Goal: Task Accomplishment & Management: Complete application form

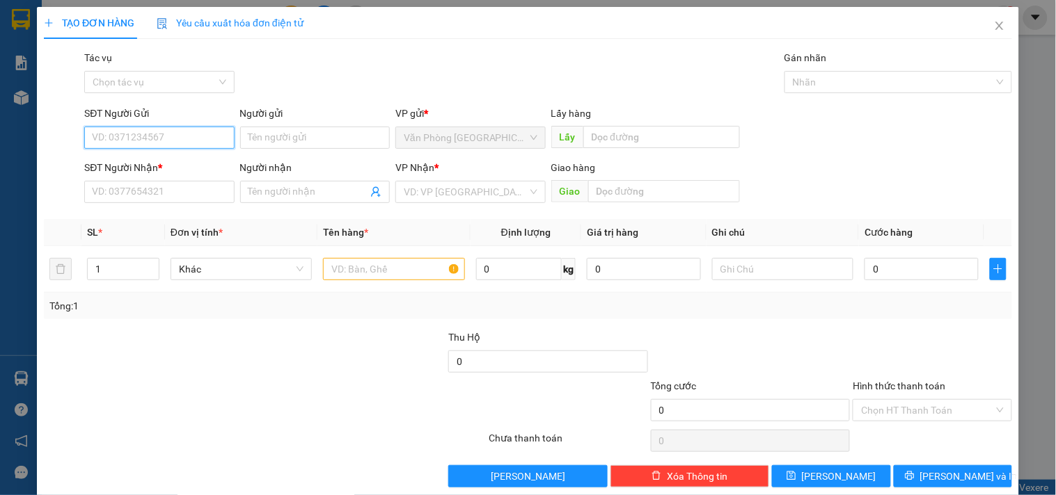
click at [190, 141] on input "SĐT Người Gửi" at bounding box center [159, 138] width 150 height 22
type input "0944222234"
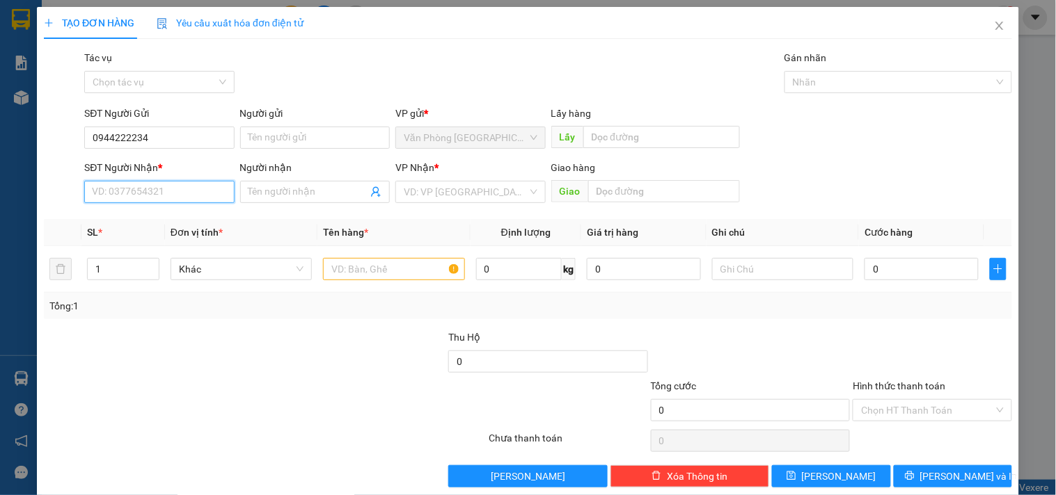
click at [159, 193] on input "SĐT Người Nhận *" at bounding box center [159, 192] width 150 height 22
type input "0932848977"
click at [474, 193] on input "search" at bounding box center [465, 192] width 123 height 21
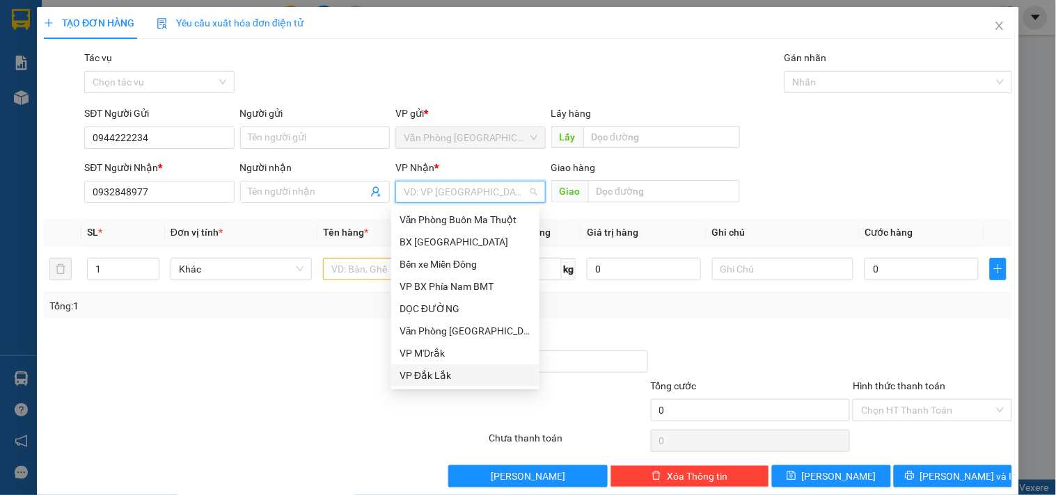
click at [435, 371] on div "VP Đắk Lắk" at bounding box center [465, 375] width 132 height 15
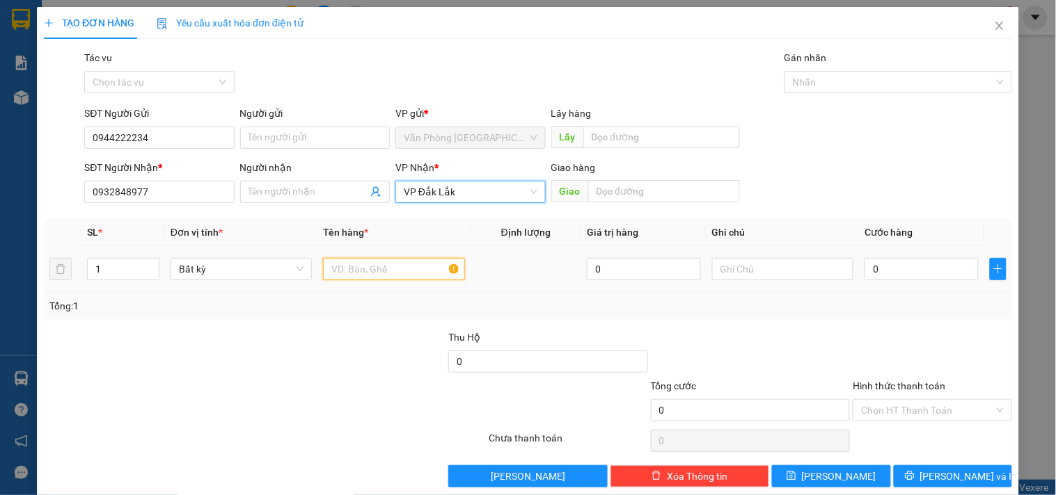
click at [407, 263] on input "text" at bounding box center [393, 269] width 141 height 22
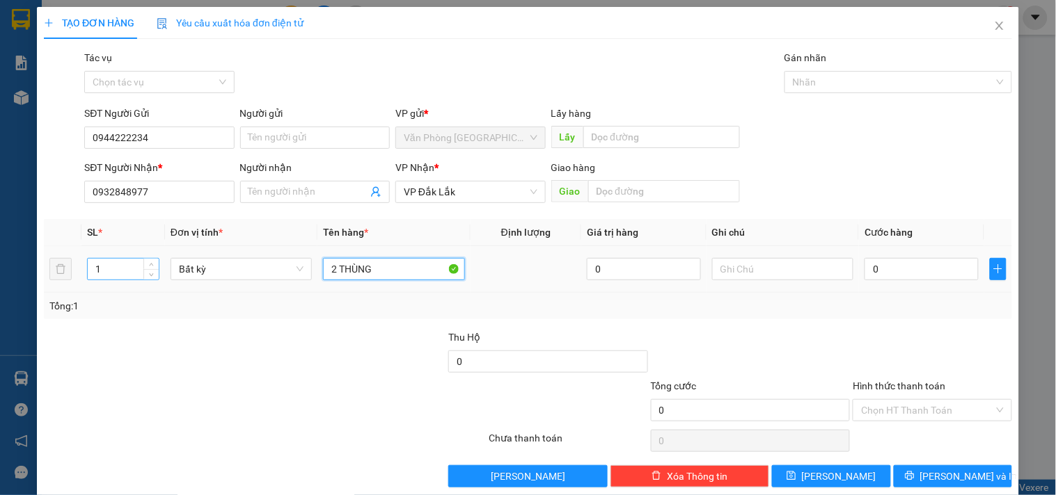
type input "2 THÙNG"
click at [131, 275] on input "1" at bounding box center [123, 269] width 71 height 21
type input "2"
drag, startPoint x: 386, startPoint y: 269, endPoint x: 217, endPoint y: 264, distance: 169.2
click at [217, 264] on tr "2 Bất kỳ 2 THÙNG 0 0" at bounding box center [528, 269] width 968 height 47
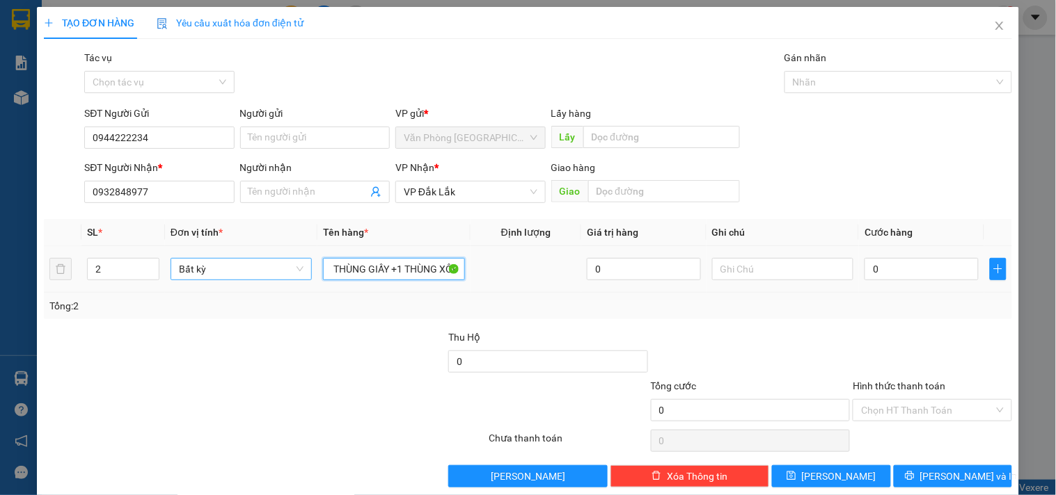
scroll to position [0, 15]
type input "1 THÙNG GIẤY +1 THÙNG XỐP"
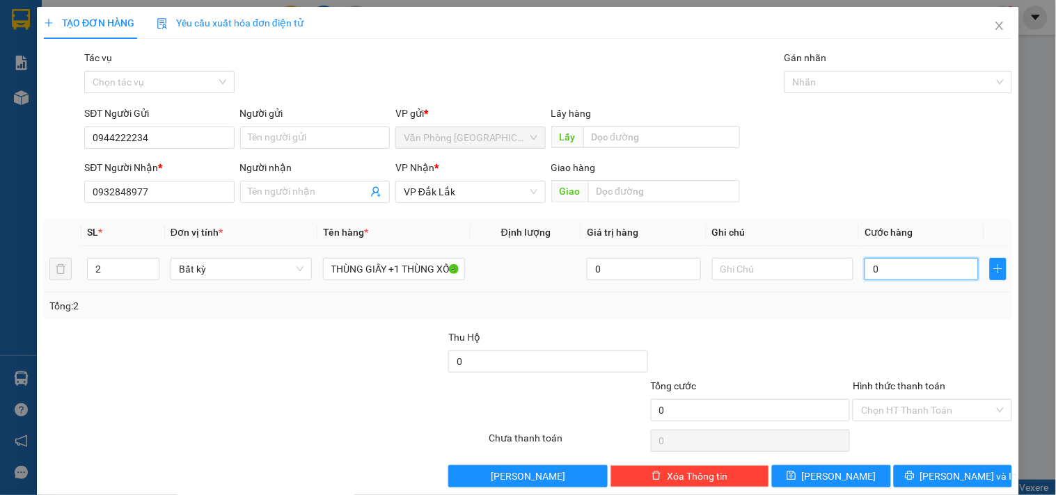
click at [928, 274] on input "0" at bounding box center [921, 269] width 114 height 22
type input "1"
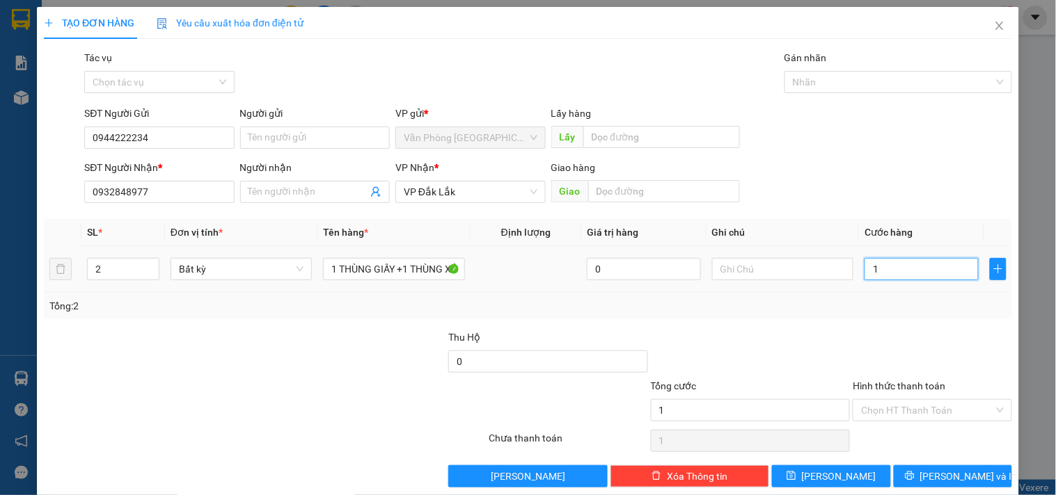
type input "17"
type input "170"
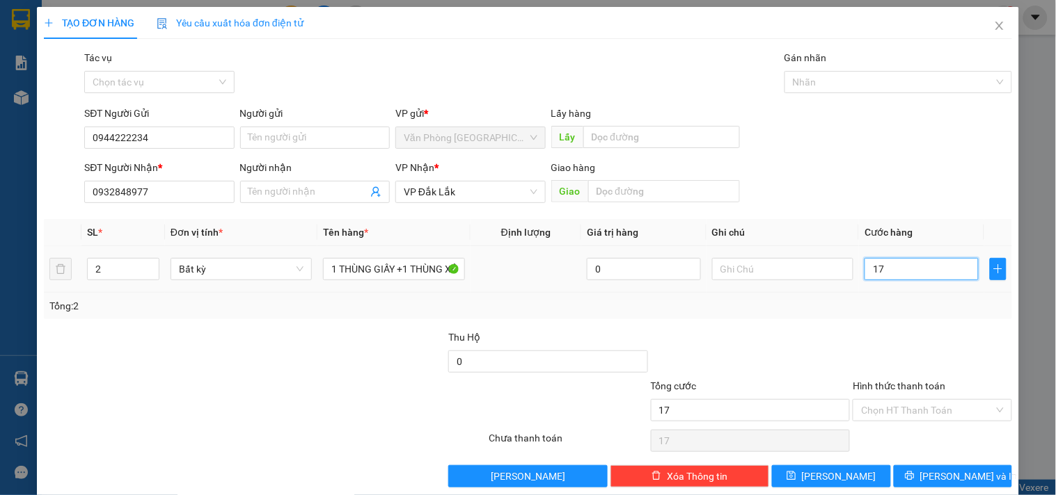
type input "170"
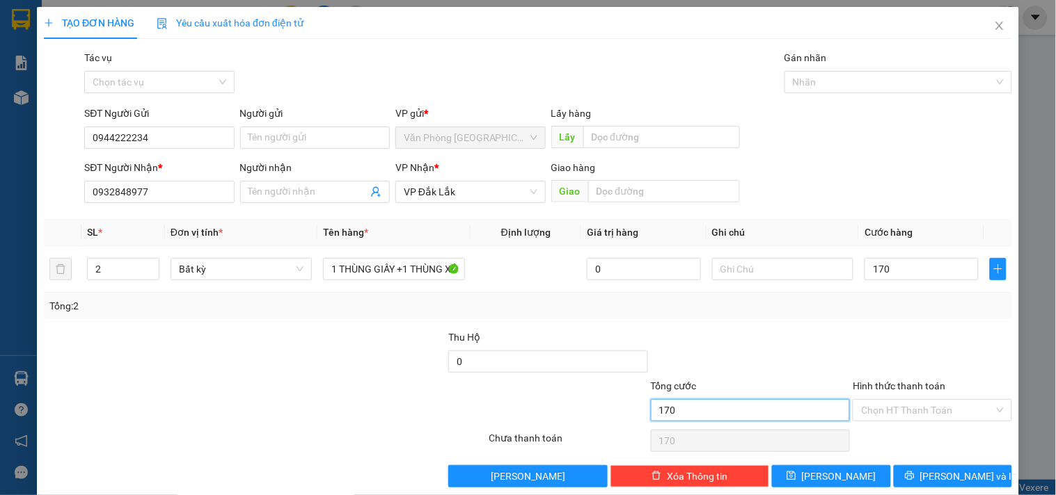
type input "170.000"
click at [803, 409] on input "170.000" at bounding box center [751, 410] width 200 height 22
click at [875, 411] on input "Hình thức thanh toán" at bounding box center [927, 410] width 132 height 21
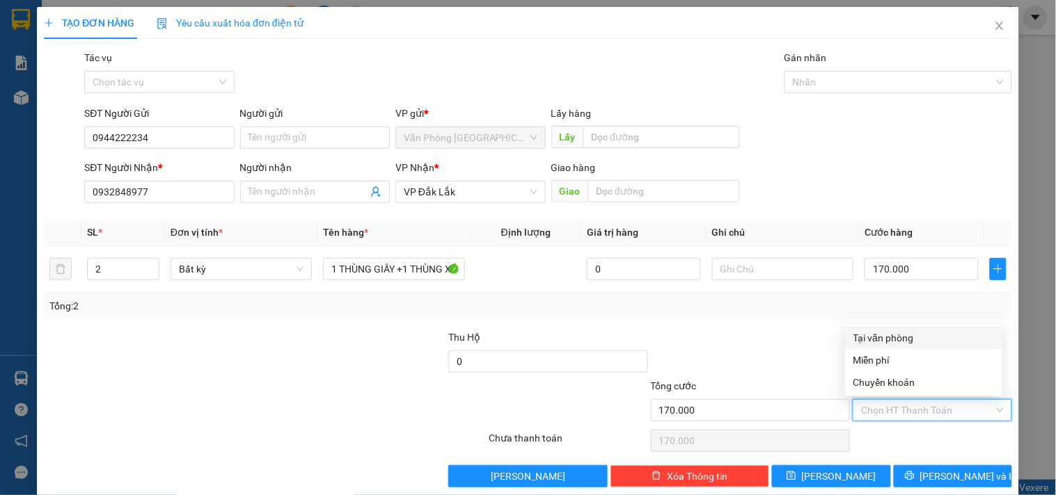
drag, startPoint x: 881, startPoint y: 335, endPoint x: 909, endPoint y: 388, distance: 60.7
click at [882, 333] on div "Tại văn phòng" at bounding box center [923, 338] width 141 height 15
type input "0"
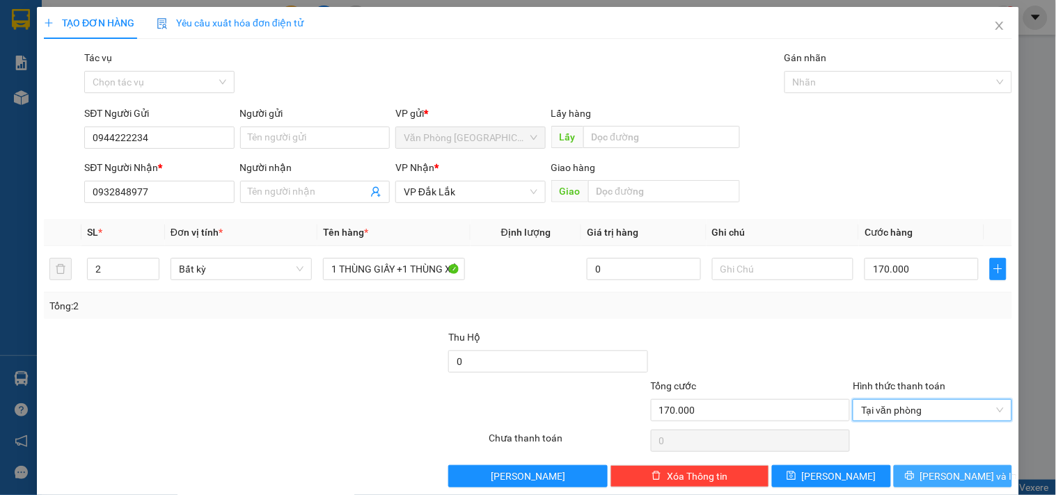
click at [912, 469] on button "[PERSON_NAME] và In" at bounding box center [952, 477] width 118 height 22
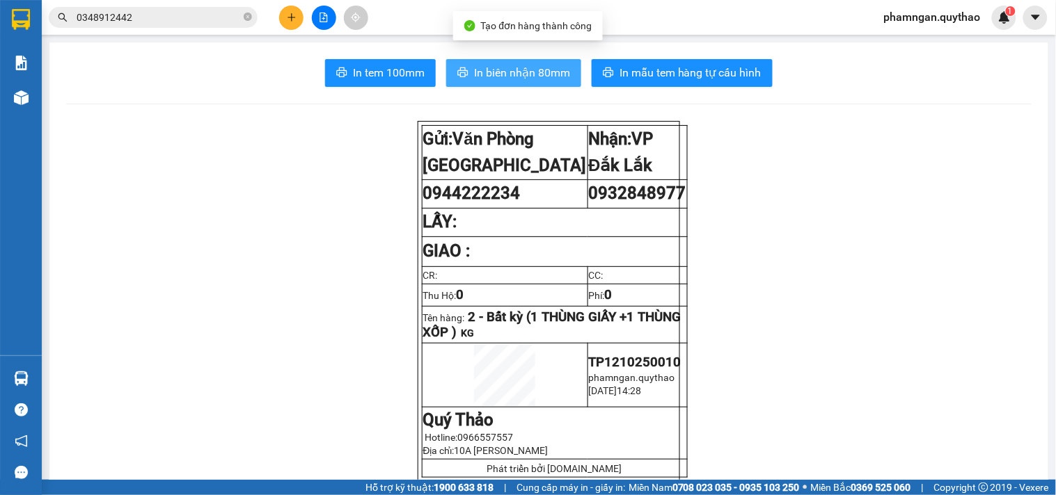
click at [509, 70] on span "In biên nhận 80mm" at bounding box center [522, 72] width 96 height 17
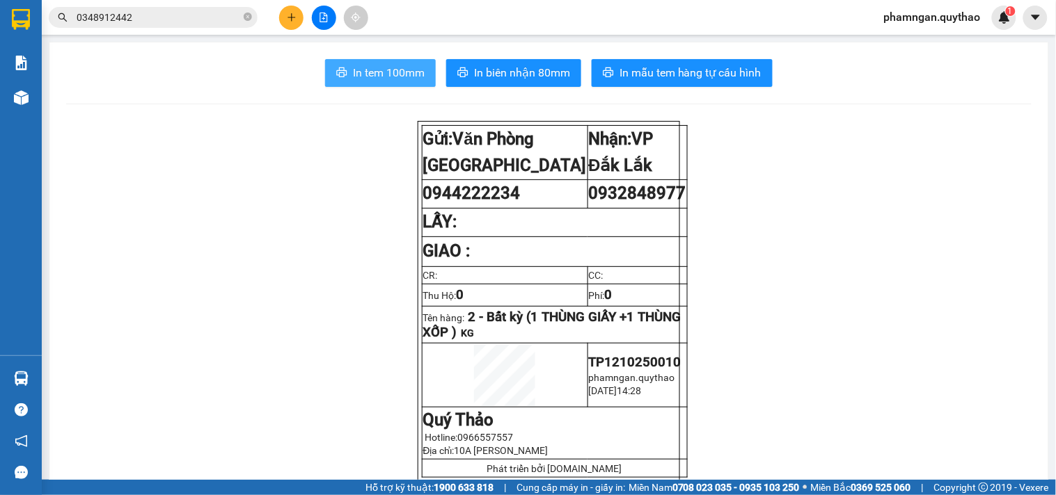
drag, startPoint x: 413, startPoint y: 78, endPoint x: 336, endPoint y: 71, distance: 76.9
click at [412, 78] on span "In tem 100mm" at bounding box center [389, 72] width 72 height 17
click at [287, 13] on icon "plus" at bounding box center [292, 18] width 10 height 10
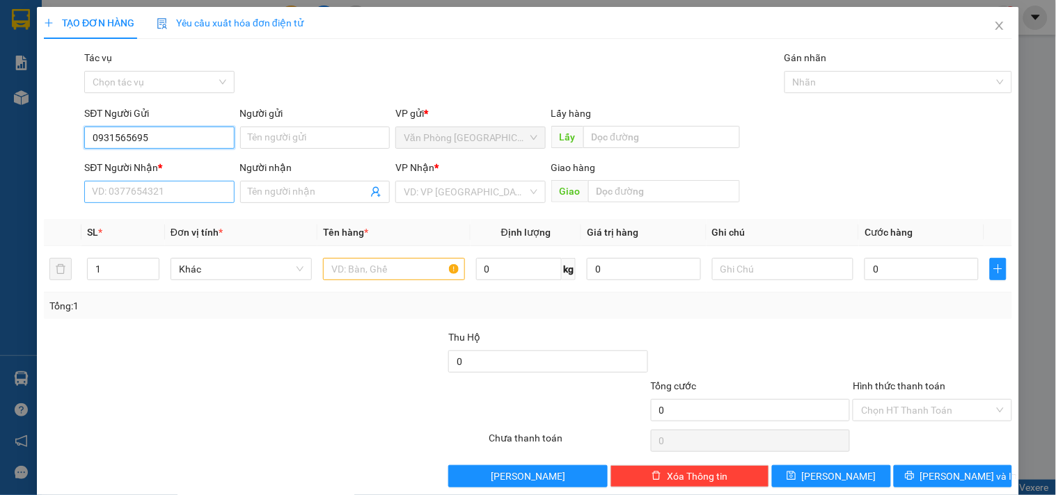
type input "0931565695"
click at [172, 202] on input "SĐT Người Nhận *" at bounding box center [159, 192] width 150 height 22
type input "0362196750"
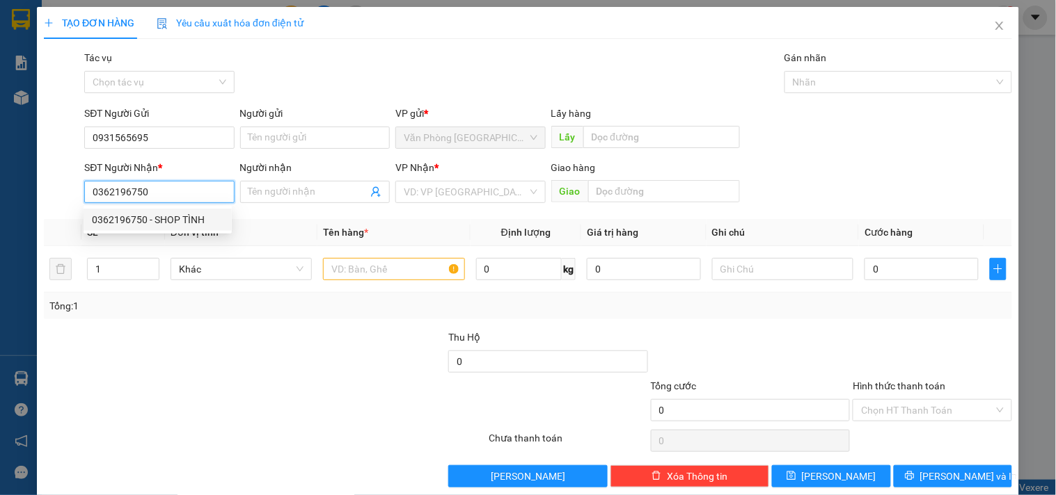
click at [169, 221] on div "0362196750 - SHOP TÌNH" at bounding box center [158, 219] width 132 height 15
type input "SHOP TÌNH"
type input "TÂN LẬP"
type input "0362196750"
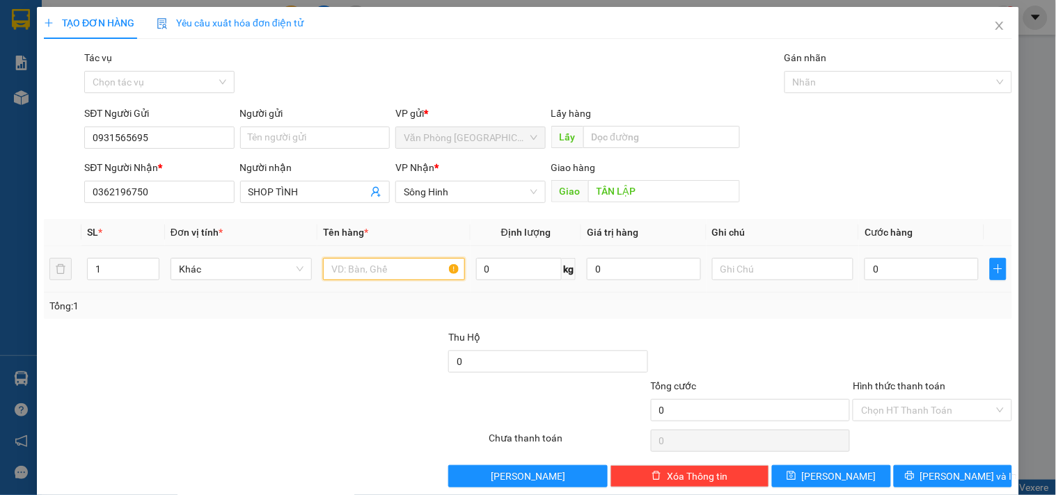
click at [351, 271] on input "text" at bounding box center [393, 269] width 141 height 22
type input "1 CỤC ĐEN +1 CỤC ĐỎ"
click at [887, 267] on input "0" at bounding box center [921, 269] width 114 height 22
type input "5"
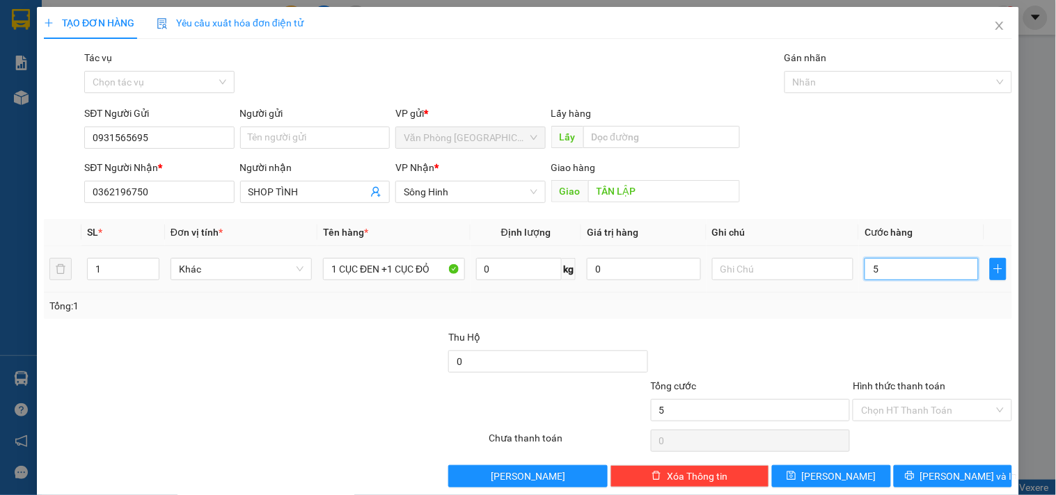
type input "5"
type input "50"
type input "50.000"
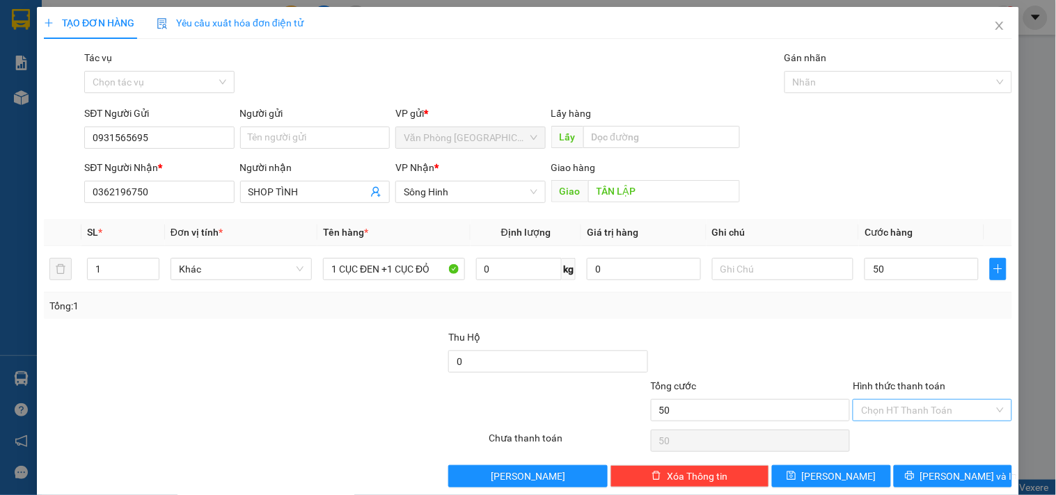
type input "50.000"
click at [948, 401] on input "Hình thức thanh toán" at bounding box center [927, 410] width 132 height 21
click at [921, 335] on div "Tại văn phòng" at bounding box center [923, 338] width 141 height 15
type input "0"
click at [944, 475] on span "[PERSON_NAME] và In" at bounding box center [968, 476] width 97 height 15
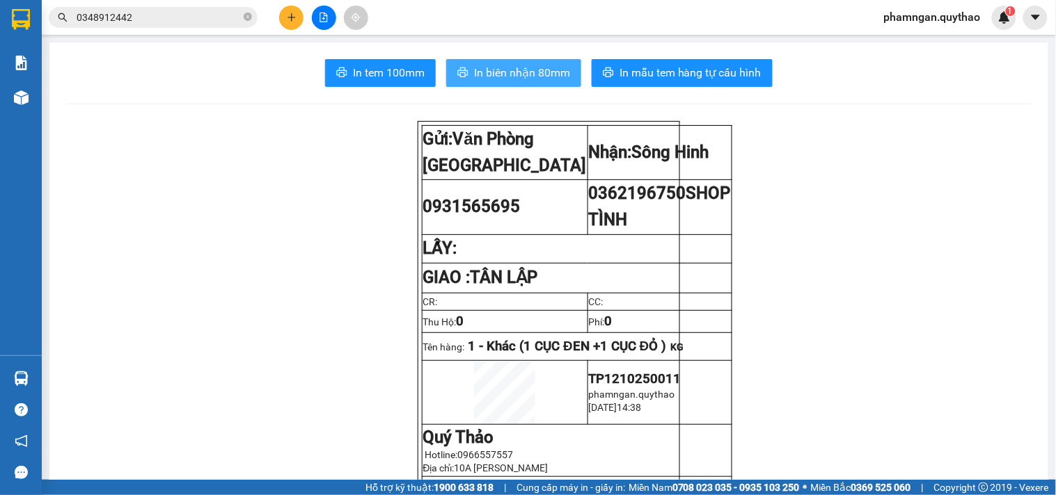
click at [548, 81] on span "In biên nhận 80mm" at bounding box center [522, 72] width 96 height 17
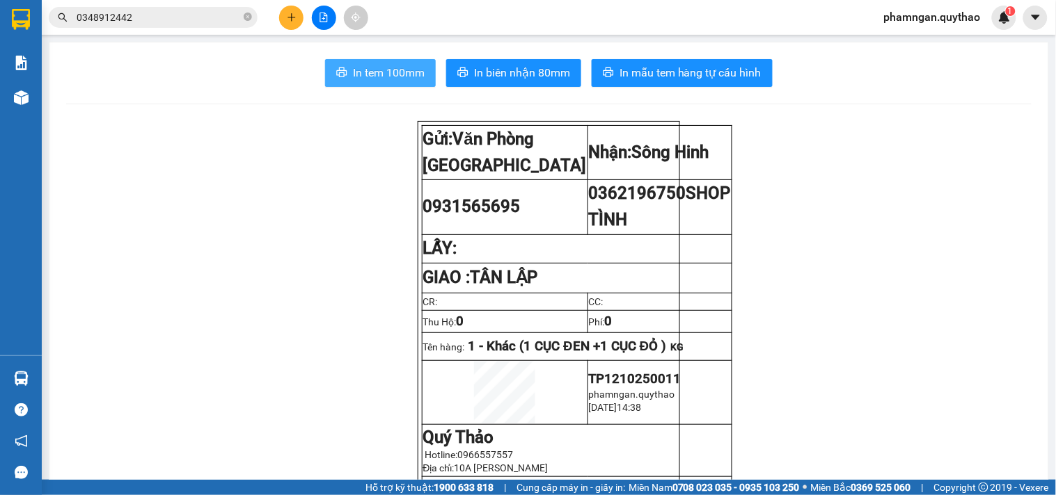
click at [398, 81] on button "In tem 100mm" at bounding box center [380, 73] width 111 height 28
